Goal: Task Accomplishment & Management: Complete application form

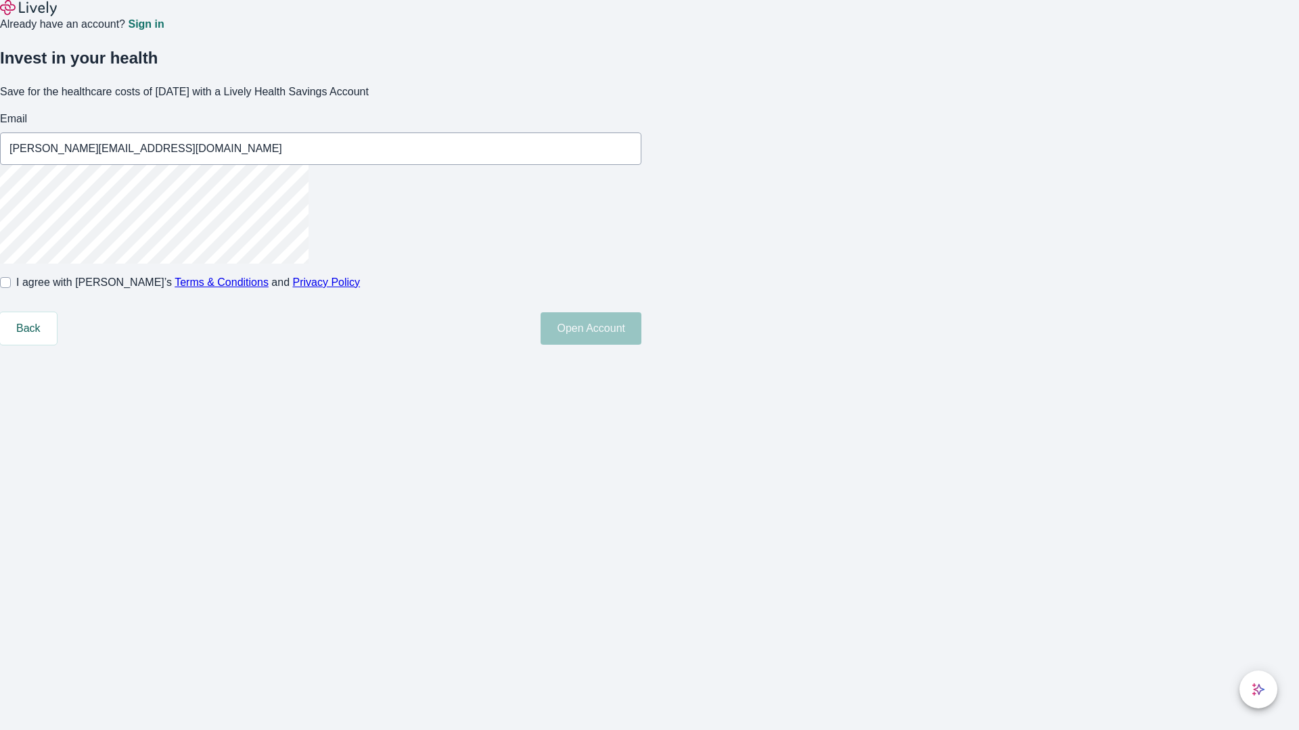
click at [11, 288] on input "I agree with Lively’s Terms & Conditions and Privacy Policy" at bounding box center [5, 282] width 11 height 11
checkbox input "true"
click at [641, 345] on button "Open Account" at bounding box center [590, 328] width 101 height 32
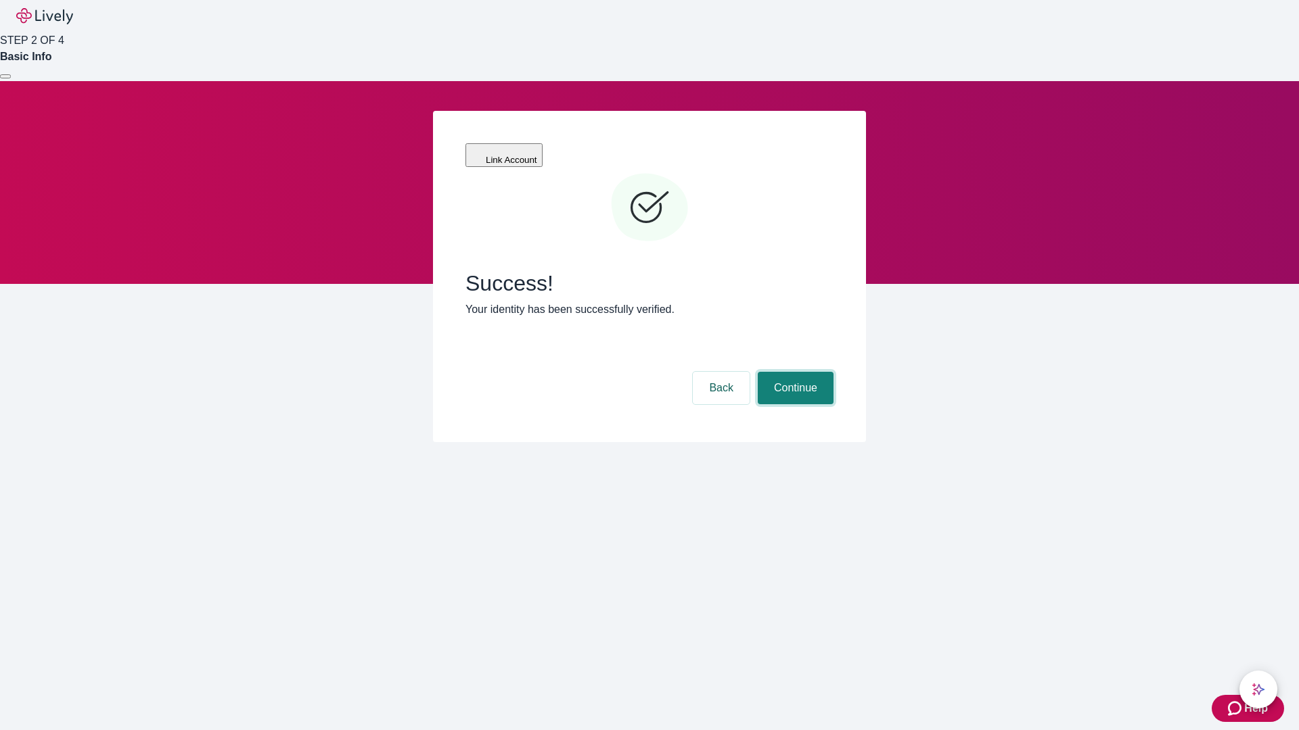
click at [793, 372] on button "Continue" at bounding box center [796, 388] width 76 height 32
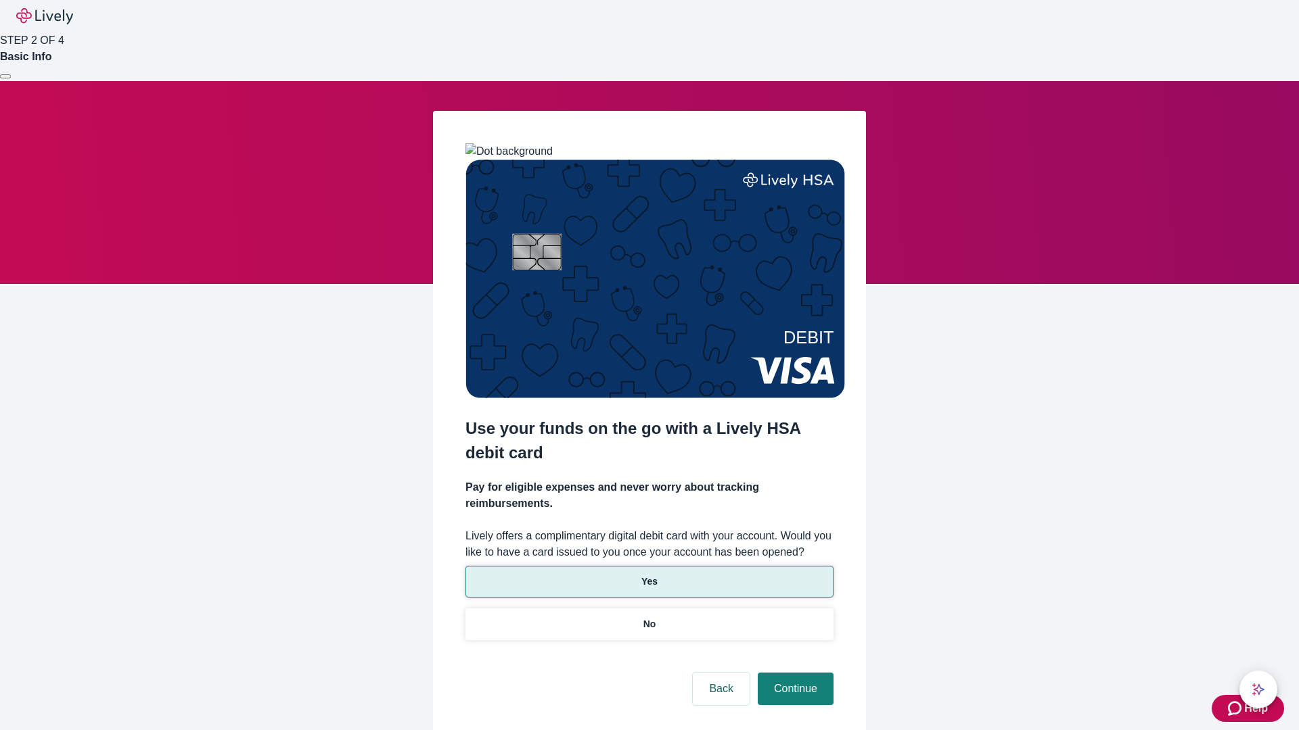
click at [649, 575] on p "Yes" at bounding box center [649, 582] width 16 height 14
click at [793, 673] on button "Continue" at bounding box center [796, 689] width 76 height 32
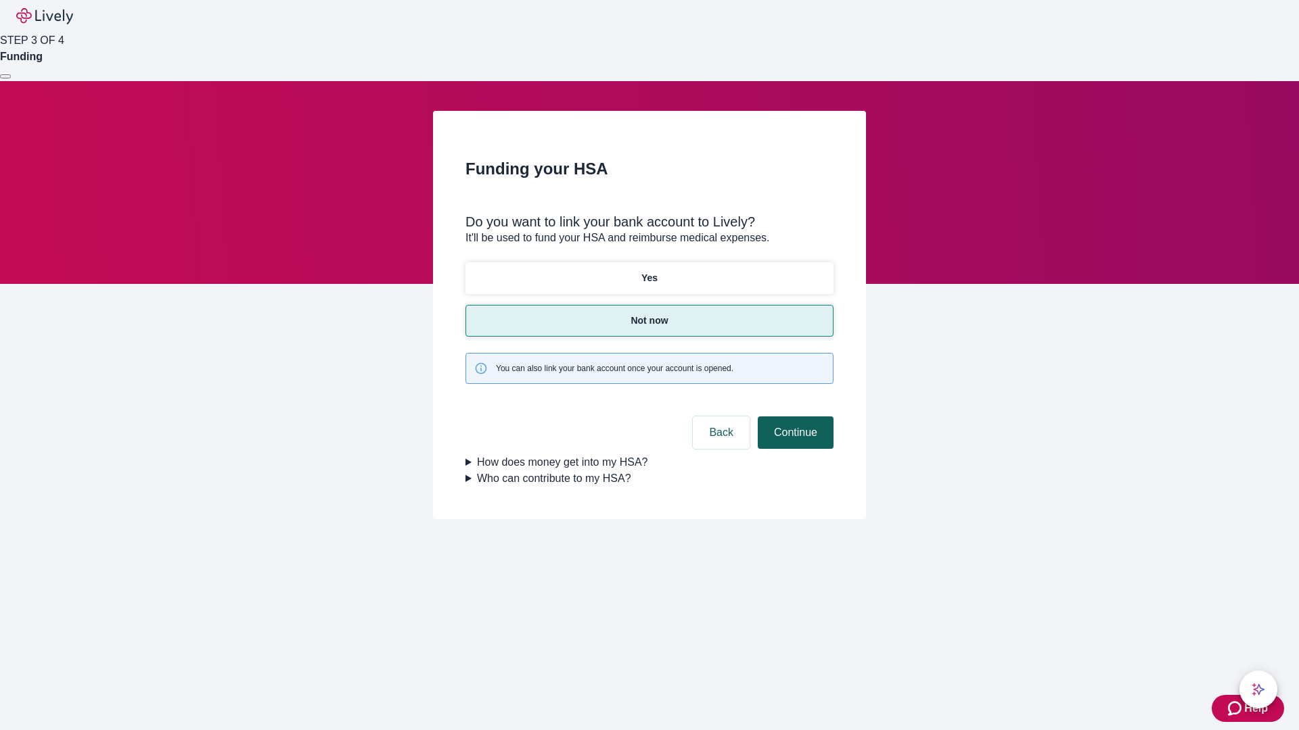
click at [793, 417] on button "Continue" at bounding box center [796, 433] width 76 height 32
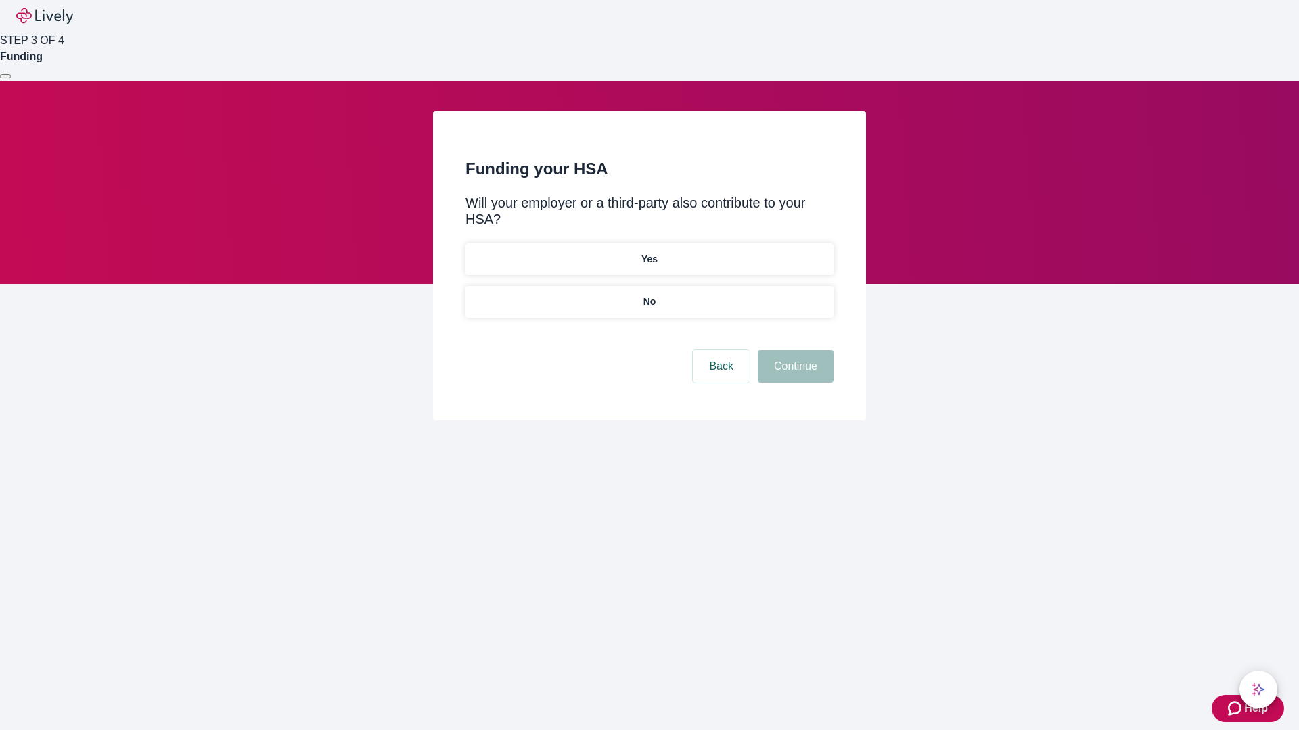
click at [649, 295] on p "No" at bounding box center [649, 302] width 13 height 14
click at [793, 350] on button "Continue" at bounding box center [796, 366] width 76 height 32
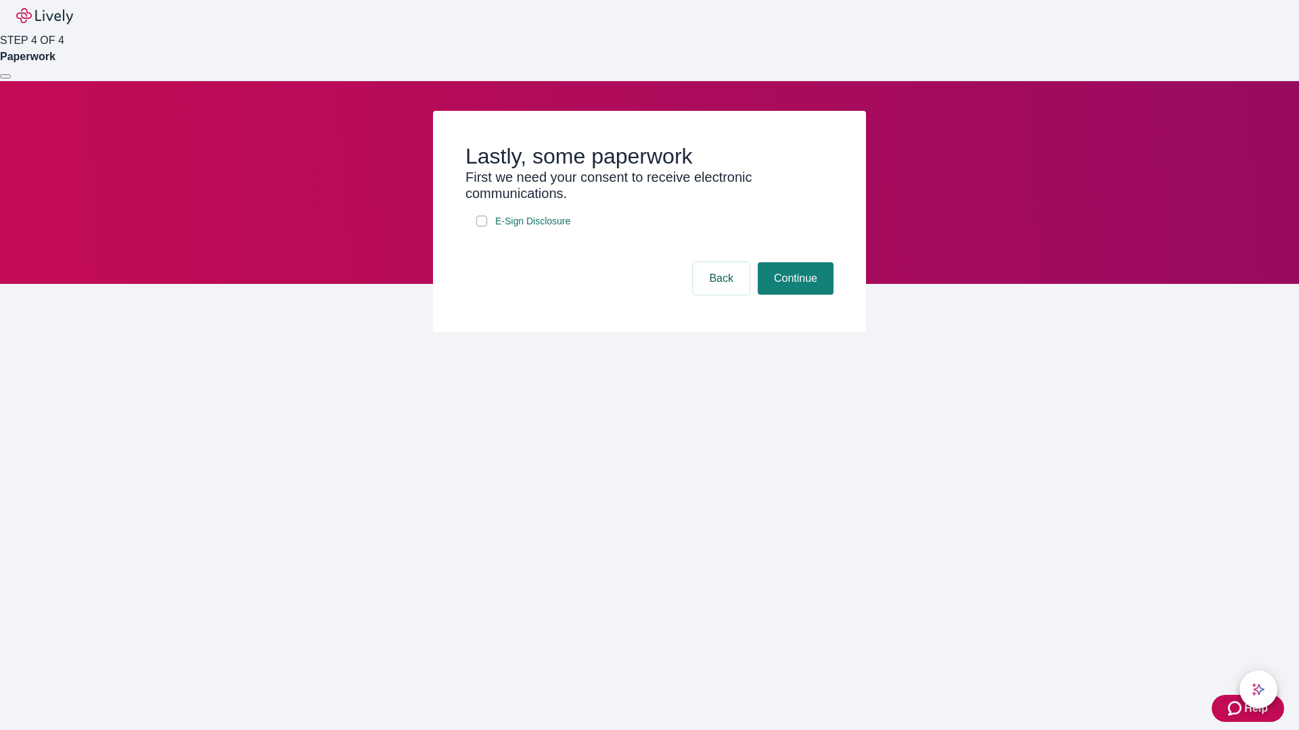
click at [482, 227] on input "E-Sign Disclosure" at bounding box center [481, 221] width 11 height 11
checkbox input "true"
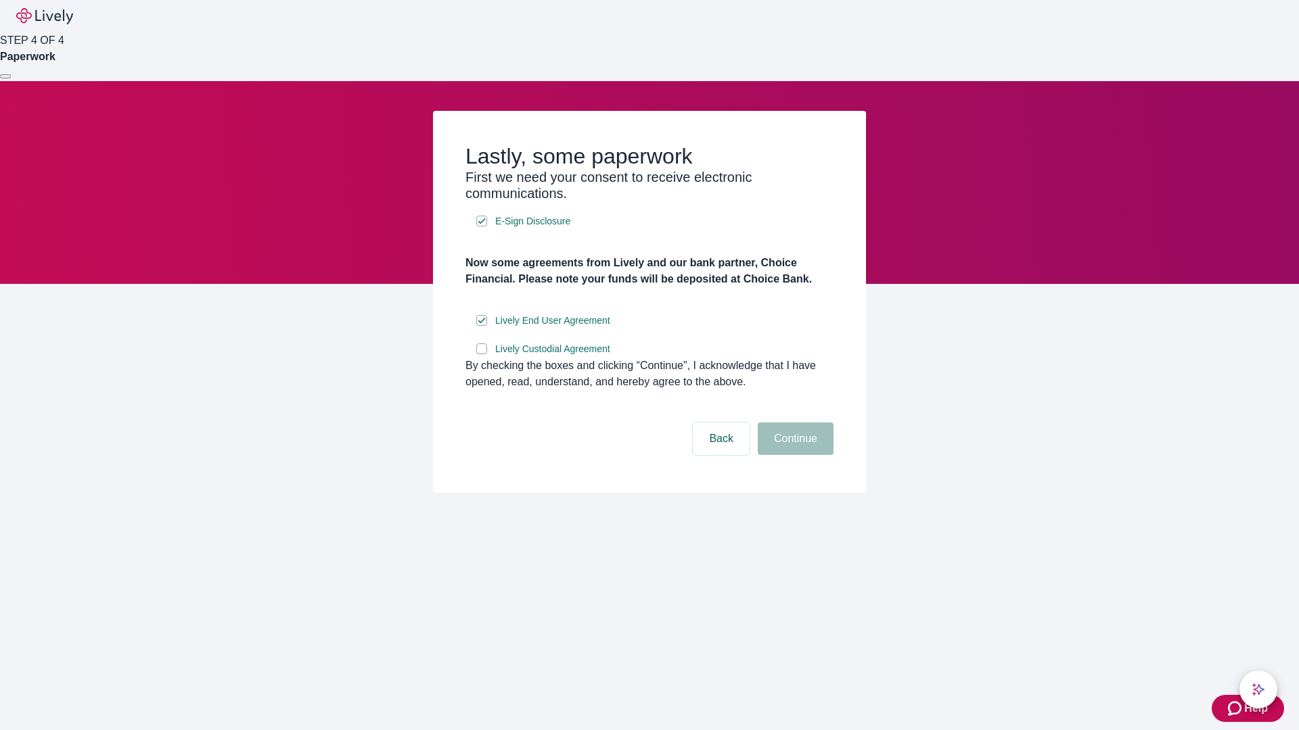
click at [482, 354] on input "Lively Custodial Agreement" at bounding box center [481, 349] width 11 height 11
checkbox input "true"
click at [793, 455] on button "Continue" at bounding box center [796, 439] width 76 height 32
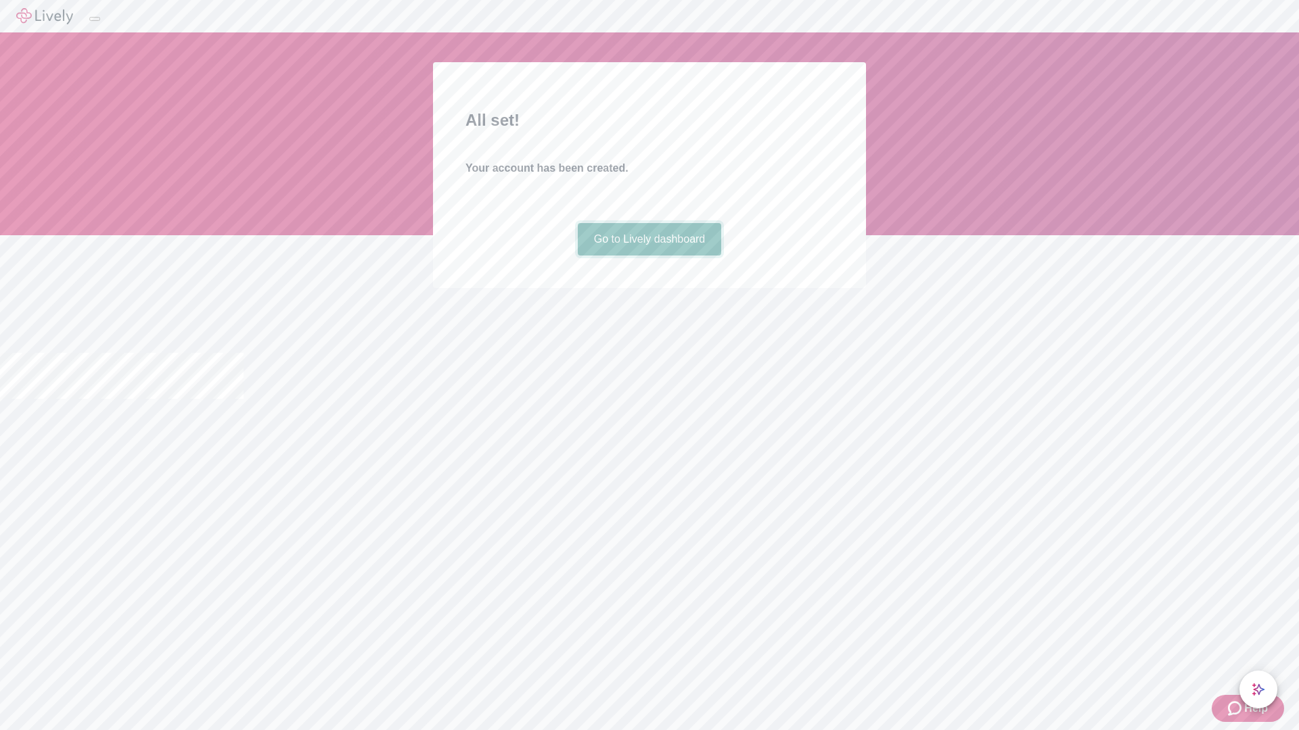
click at [649, 256] on link "Go to Lively dashboard" at bounding box center [650, 239] width 144 height 32
